Goal: Task Accomplishment & Management: Manage account settings

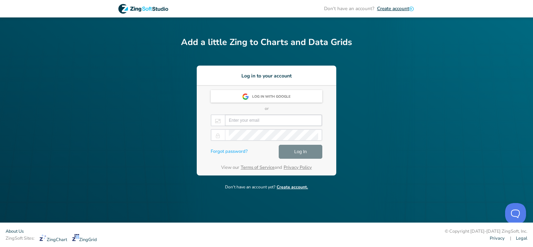
click at [293, 121] on input "email" at bounding box center [273, 120] width 89 height 10
click at [381, 106] on div "Don't have an account? Create account Add a little Zing to Charts and Data Grid…" at bounding box center [266, 111] width 533 height 222
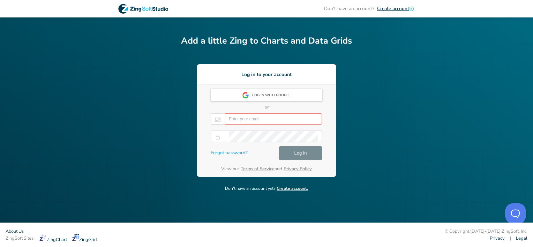
click at [269, 117] on input "email" at bounding box center [273, 119] width 89 height 10
type input "[PERSON_NAME][EMAIL_ADDRESS][PERSON_NAME][DOMAIN_NAME]"
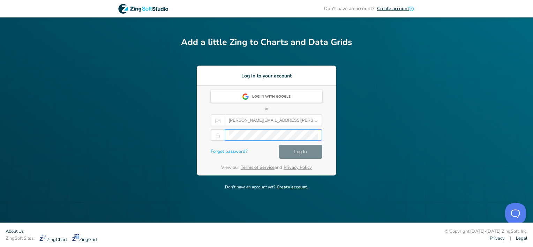
click at [376, 165] on div "Don't have an account? Create account Add a little Zing to Charts and Data Grid…" at bounding box center [266, 111] width 533 height 222
click at [313, 155] on button "Log In" at bounding box center [301, 152] width 44 height 14
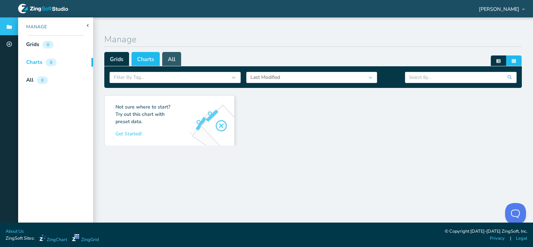
click at [173, 60] on span "All" at bounding box center [171, 59] width 19 height 14
click at [154, 58] on span "Charts" at bounding box center [145, 59] width 28 height 14
click at [124, 61] on span "Grids" at bounding box center [116, 59] width 25 height 14
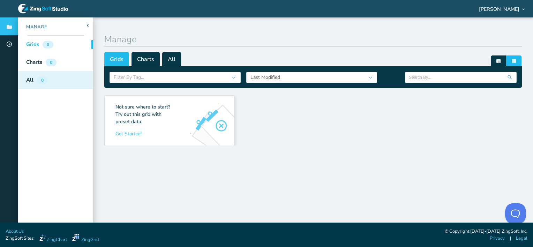
click at [55, 82] on div "All 0" at bounding box center [55, 80] width 75 height 18
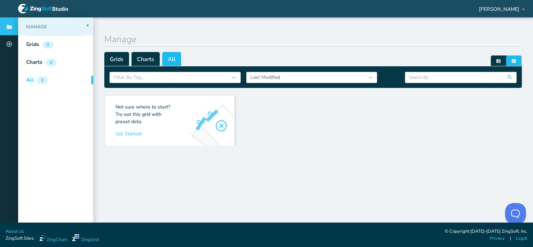
click at [46, 29] on div "Manage" at bounding box center [32, 27] width 29 height 7
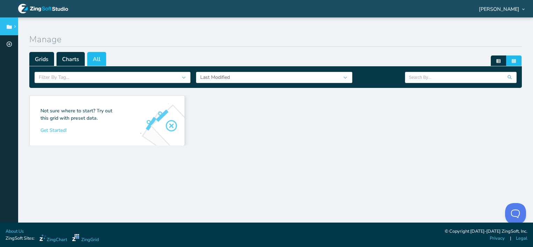
click at [46, 29] on section "Manage Grids Charts All Filter By Tag... Last Modified Edit Records (Batch): No…" at bounding box center [275, 119] width 515 height 205
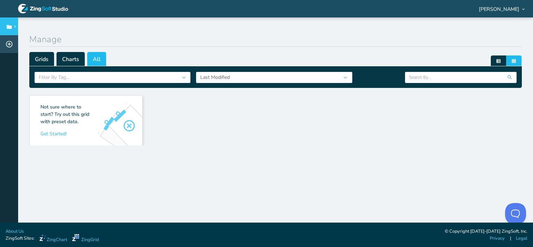
click at [13, 45] on div at bounding box center [9, 44] width 18 height 18
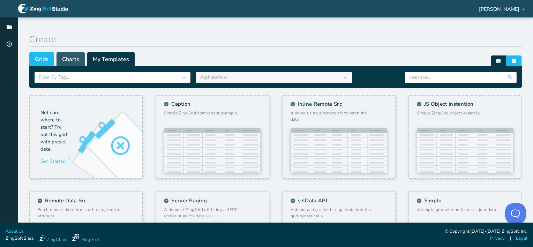
click at [80, 60] on span "Charts" at bounding box center [70, 59] width 28 height 14
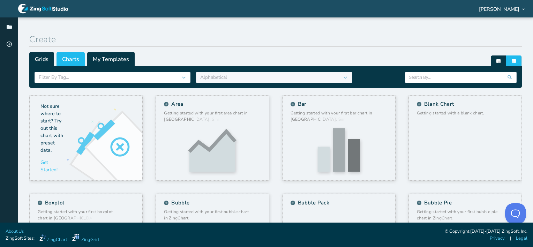
click at [103, 61] on span "My Templates" at bounding box center [111, 59] width 48 height 14
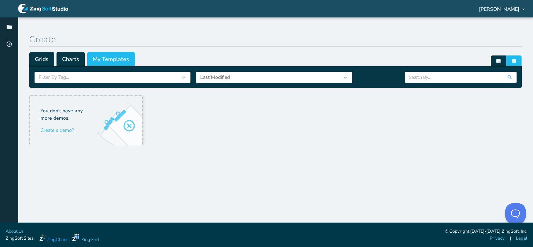
click at [63, 240] on link "ZingChart" at bounding box center [53, 238] width 28 height 9
click at [493, 8] on span "[PERSON_NAME]" at bounding box center [499, 9] width 40 height 5
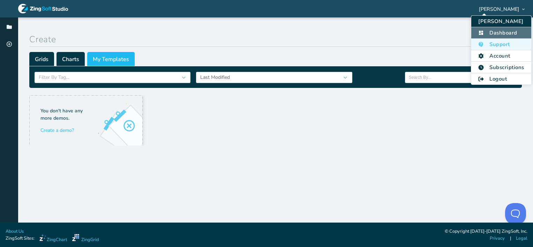
click at [503, 32] on li "Dashboard" at bounding box center [501, 33] width 60 height 12
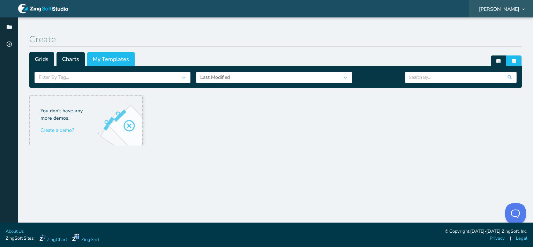
click at [508, 6] on div "[PERSON_NAME]" at bounding box center [501, 9] width 64 height 22
click at [509, 7] on span "[PERSON_NAME]" at bounding box center [499, 9] width 40 height 5
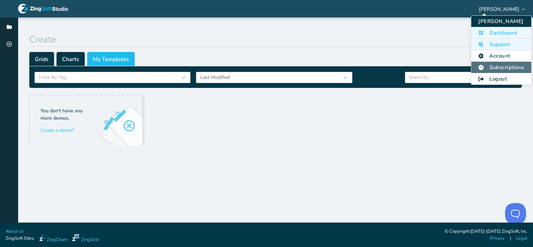
click at [506, 67] on li "Subscriptions" at bounding box center [501, 68] width 60 height 12
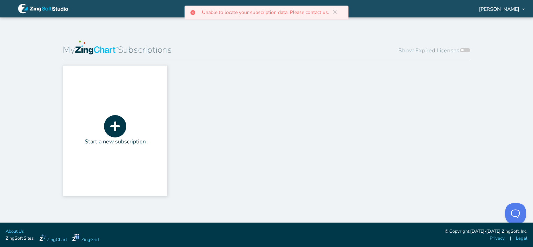
click at [465, 49] on span at bounding box center [465, 50] width 10 height 4
click at [461, 44] on input "Show Expired Licenses" at bounding box center [461, 44] width 0 height 0
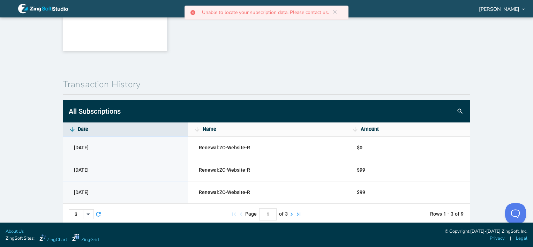
scroll to position [359, 0]
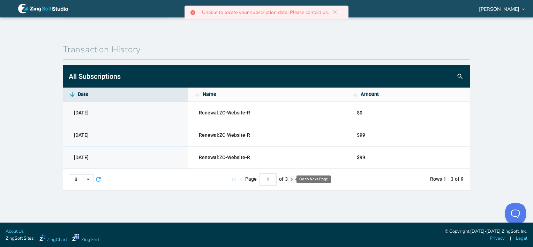
click at [288, 180] on zg-icon "Go to Next Page" at bounding box center [291, 179] width 7 height 7
click at [240, 177] on zg-icon "Go to Previous Page" at bounding box center [240, 179] width 7 height 7
type input "1"
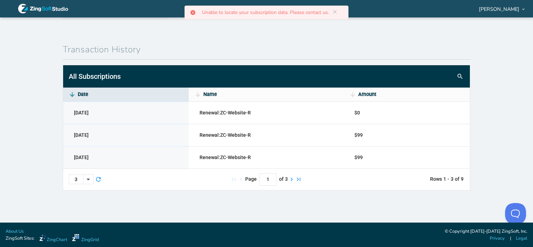
click at [240, 177] on zg-icon "Go to Previous Page" at bounding box center [240, 179] width 7 height 7
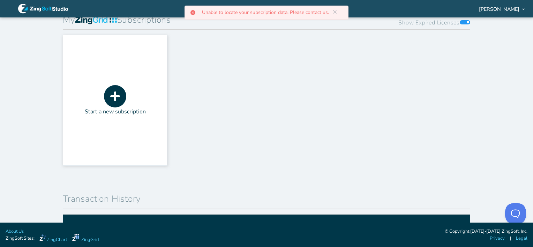
scroll to position [105, 0]
